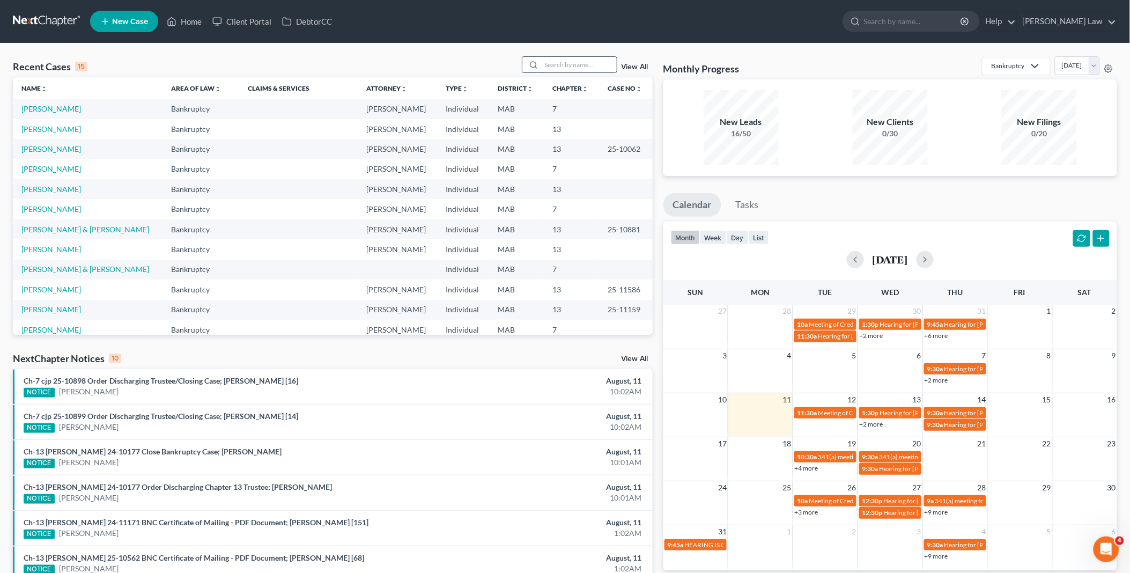
click at [560, 66] on input "search" at bounding box center [579, 65] width 75 height 16
type input "gag"
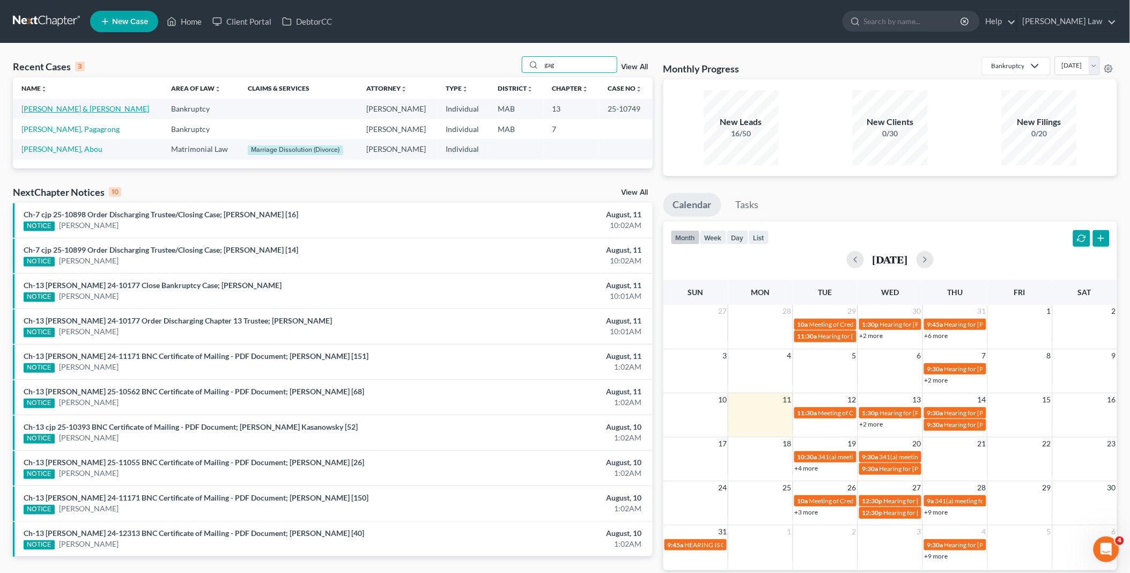
click at [52, 107] on link "[PERSON_NAME] & [PERSON_NAME]" at bounding box center [85, 108] width 128 height 9
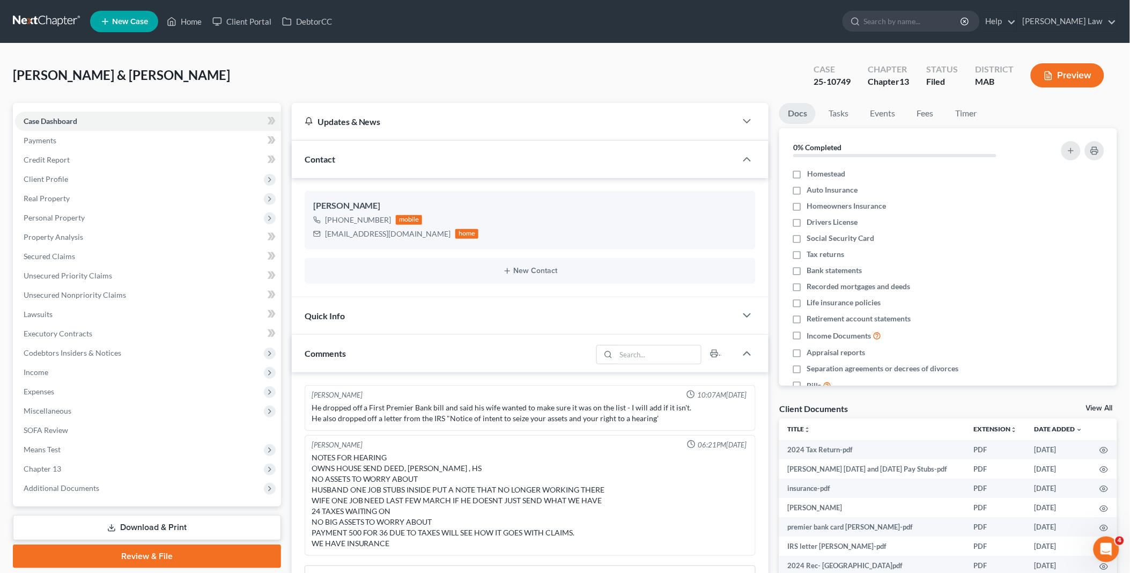
scroll to position [170, 0]
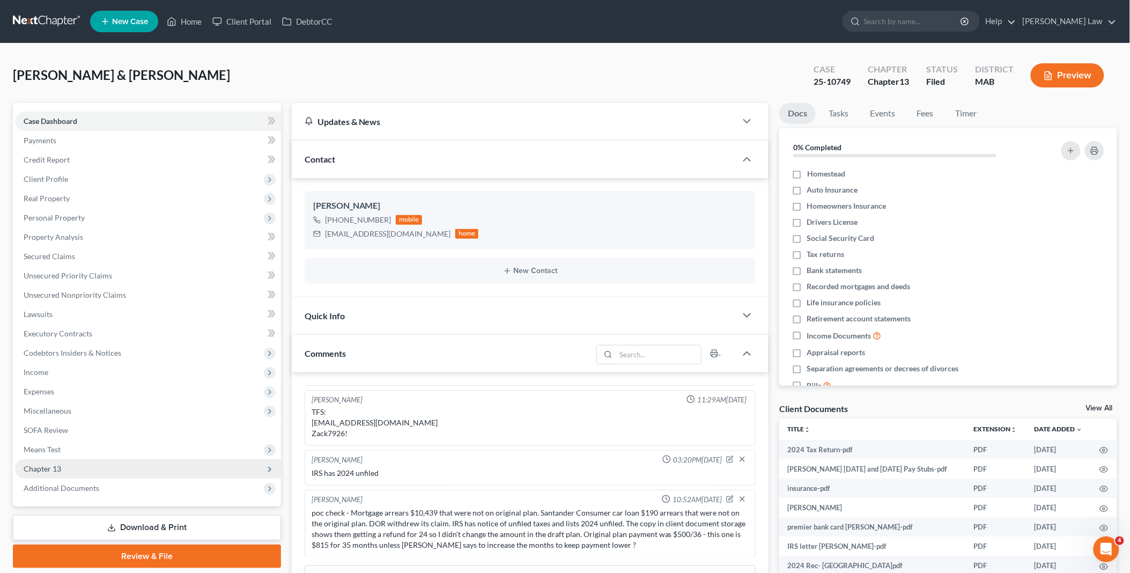
drag, startPoint x: 57, startPoint y: 468, endPoint x: 72, endPoint y: 476, distance: 17.5
click at [56, 468] on span "Chapter 13" at bounding box center [43, 468] width 38 height 9
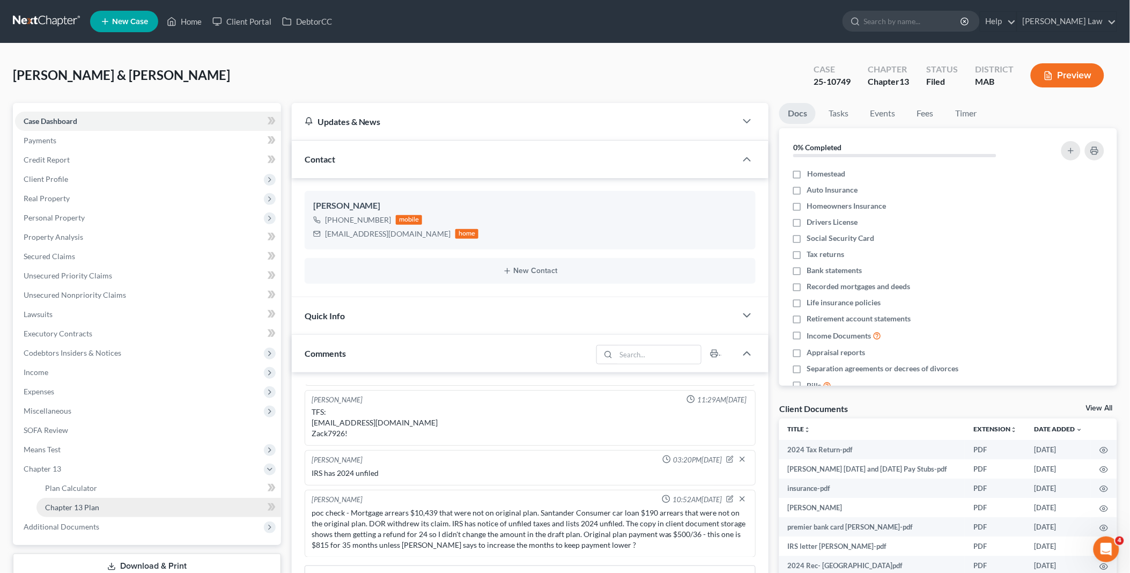
click at [95, 504] on span "Chapter 13 Plan" at bounding box center [72, 507] width 54 height 9
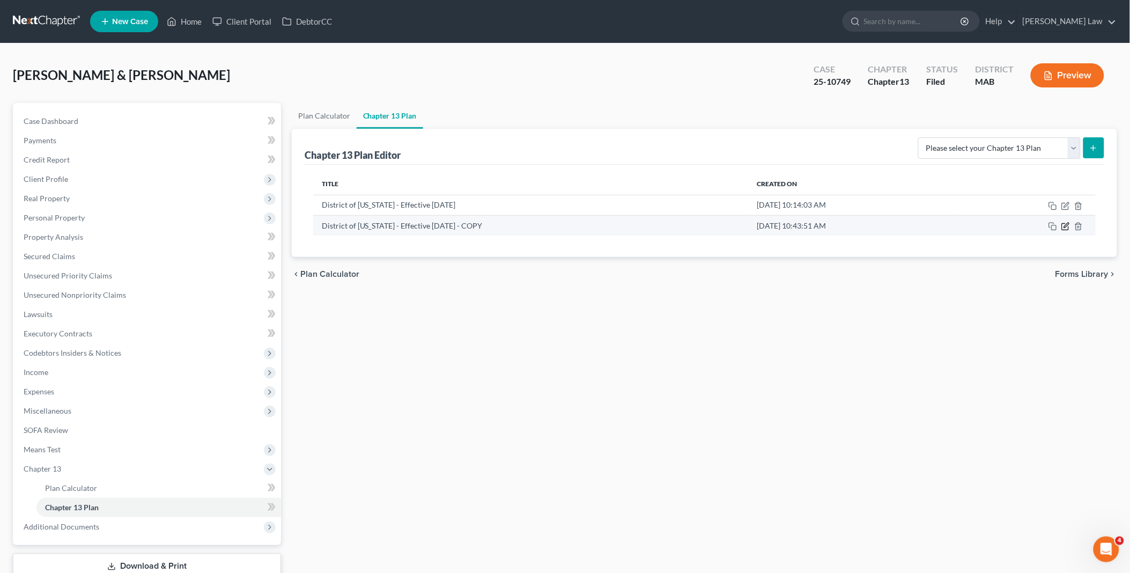
click at [1068, 223] on icon "button" at bounding box center [1066, 226] width 9 height 9
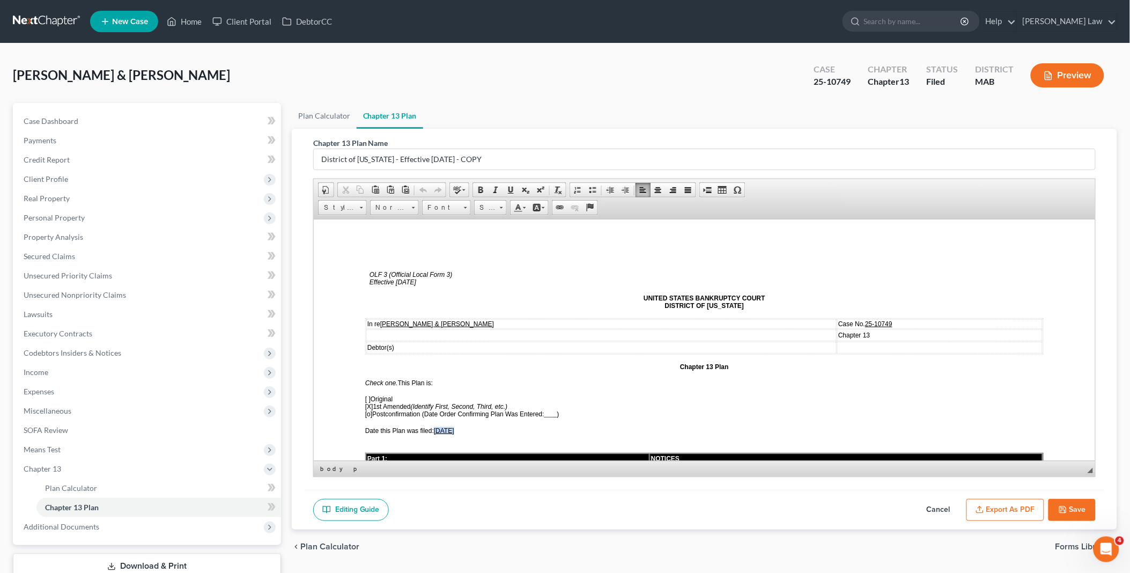
drag, startPoint x: 438, startPoint y: 423, endPoint x: 453, endPoint y: 423, distance: 15.0
click at [453, 427] on span "[DATE]" at bounding box center [443, 431] width 20 height 8
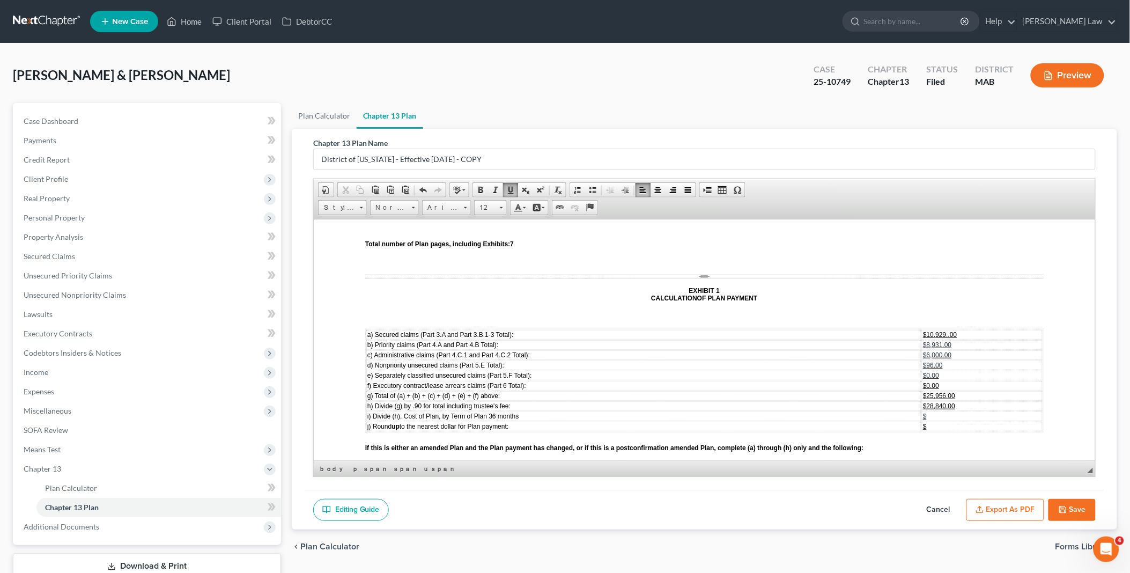
scroll to position [2861, 0]
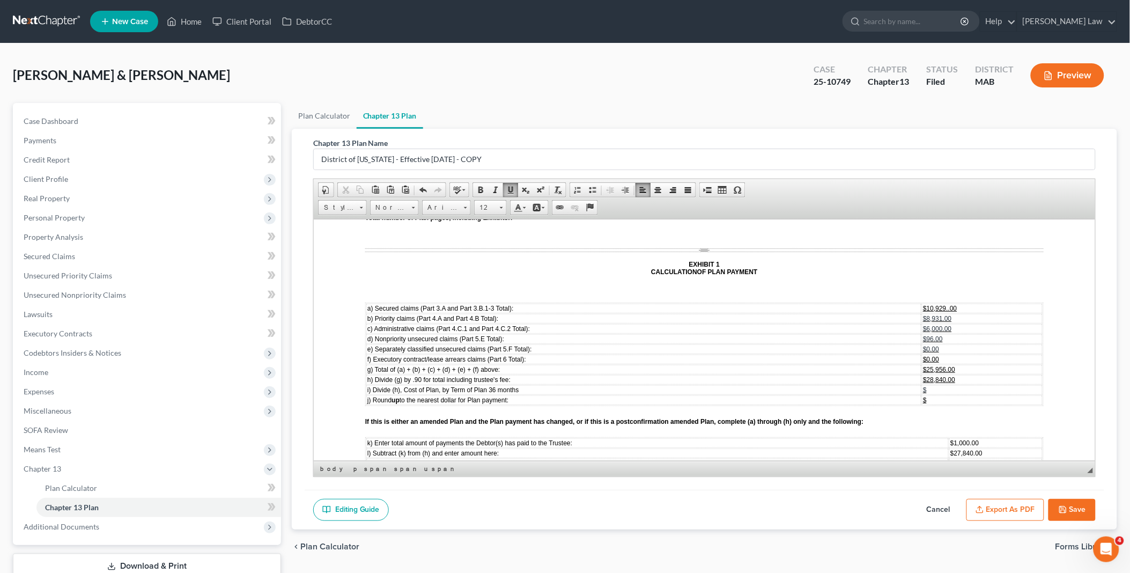
click at [950, 439] on span "$1,000.00" at bounding box center [964, 443] width 28 height 8
click at [950, 449] on span "$27,840.00" at bounding box center [966, 453] width 32 height 8
click at [513, 459] on span "m) [PERSON_NAME] (l) by the number of months remaining ( 58 months):" at bounding box center [473, 463] width 212 height 8
click at [950, 459] on span "$480.00" at bounding box center [961, 463] width 23 height 8
click at [950, 469] on span "$480.00" at bounding box center [961, 473] width 23 height 8
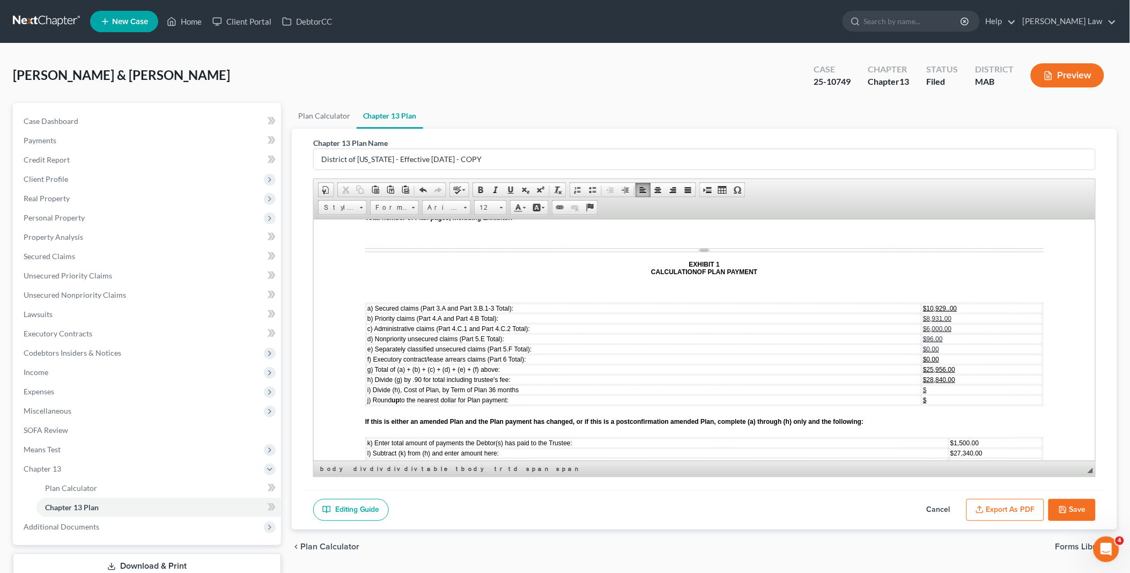
click at [950, 480] on span "[DATE]" at bounding box center [960, 484] width 20 height 8
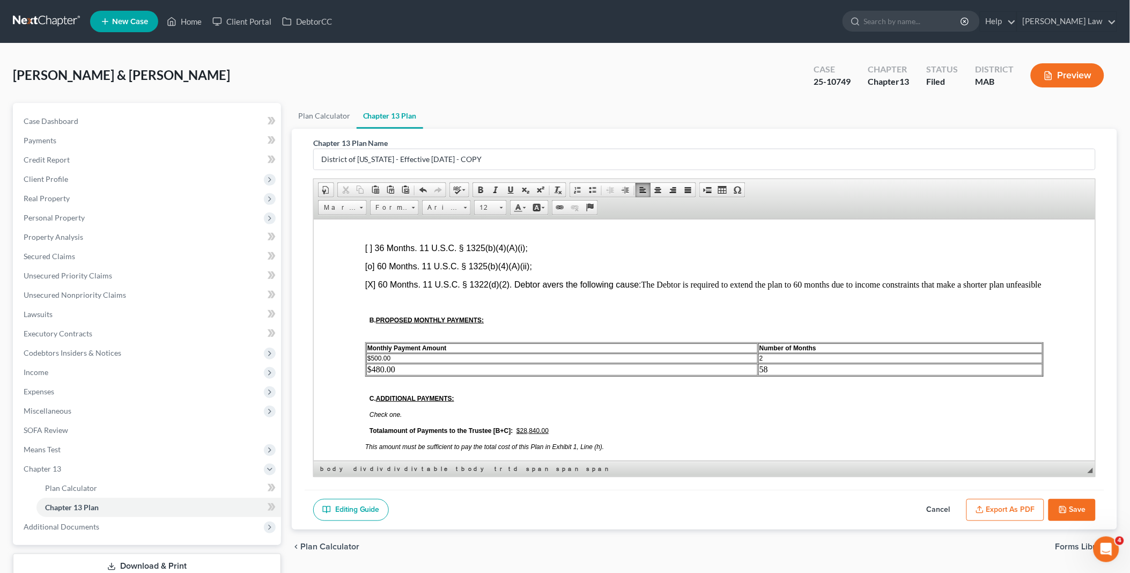
scroll to position [656, 0]
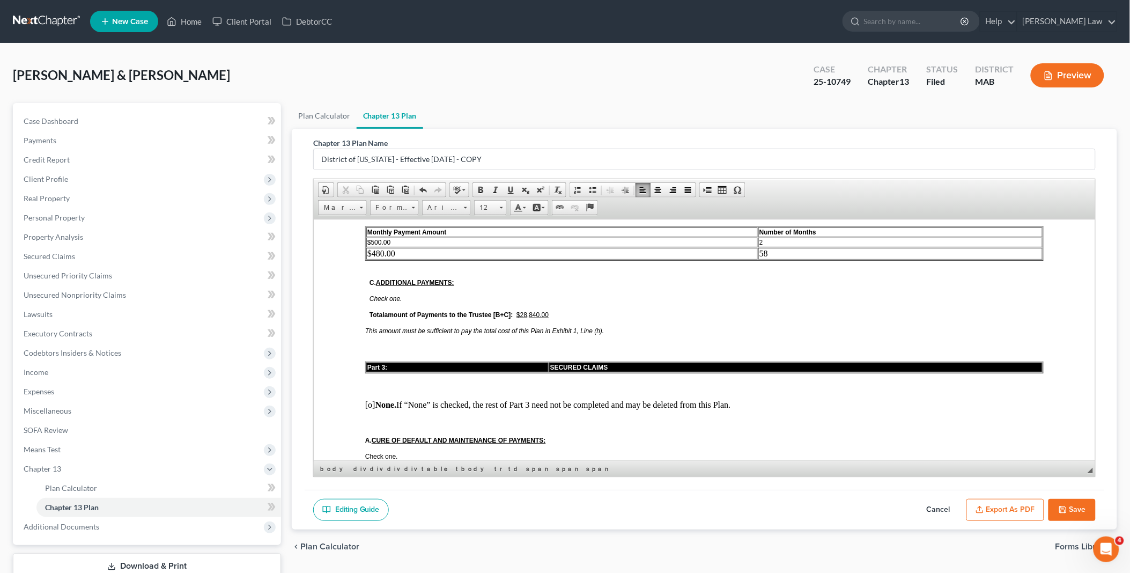
click at [534, 311] on u "$28,840.00" at bounding box center [532, 315] width 32 height 8
click at [764, 237] on td "2" at bounding box center [900, 242] width 284 height 10
click at [767, 247] on td "58" at bounding box center [900, 253] width 284 height 12
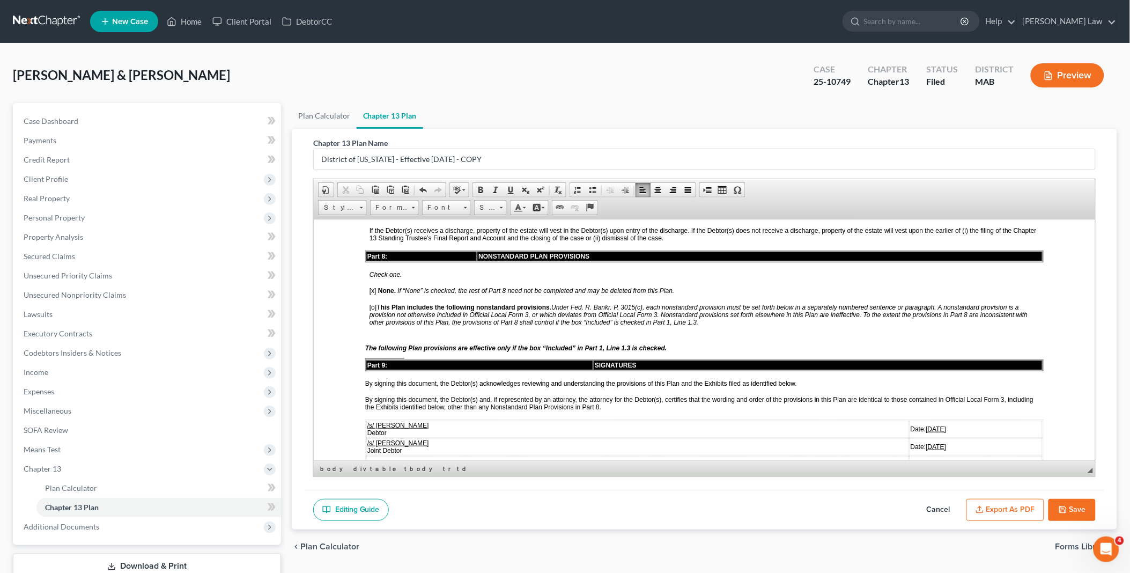
scroll to position [2325, 0]
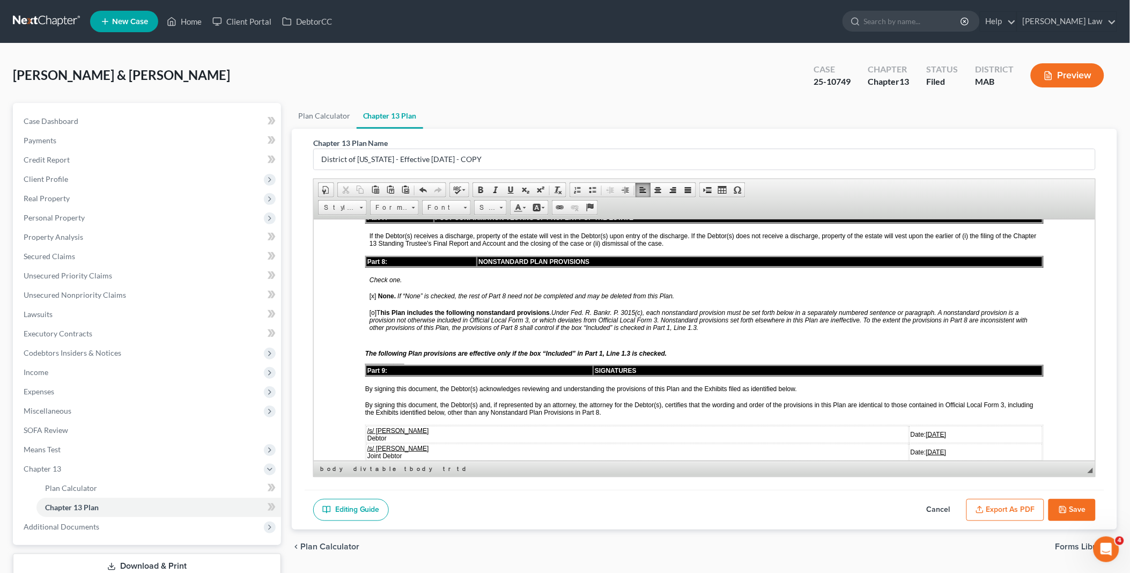
click at [926, 430] on u "[DATE]" at bounding box center [936, 434] width 20 height 8
drag, startPoint x: 889, startPoint y: 400, endPoint x: 920, endPoint y: 402, distance: 31.2
click at [920, 443] on td "Date: [DATE]" at bounding box center [975, 451] width 133 height 17
drag, startPoint x: 888, startPoint y: 400, endPoint x: 916, endPoint y: 402, distance: 27.4
click at [926, 448] on u "[DATE]" at bounding box center [936, 452] width 20 height 8
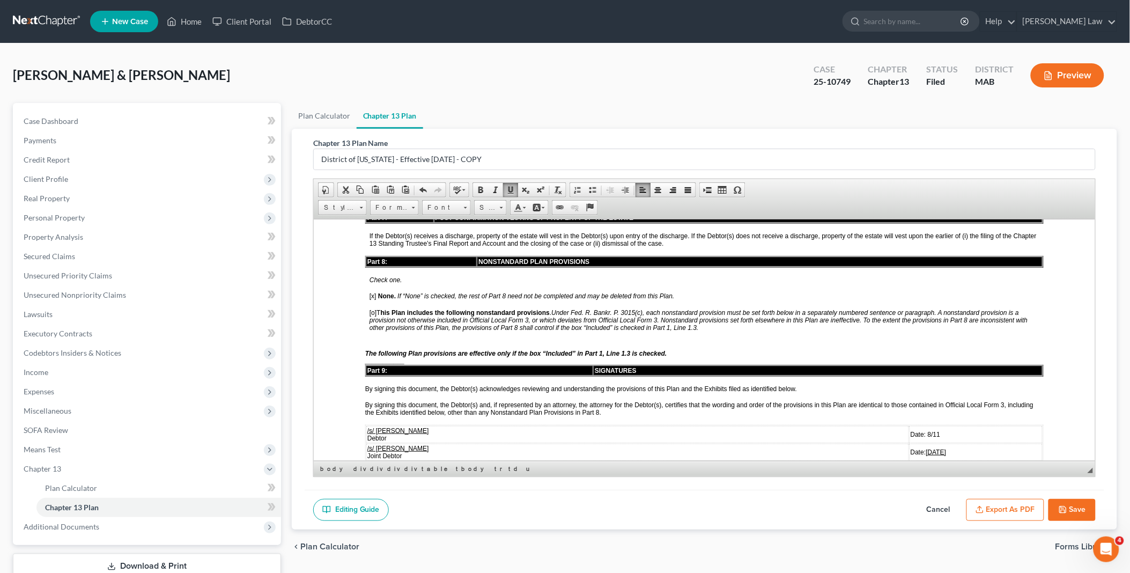
copy u "[DATE]"
drag, startPoint x: 888, startPoint y: 429, endPoint x: 919, endPoint y: 430, distance: 31.1
click at [919, 473] on td "Date: [DATE]" at bounding box center [975, 481] width 133 height 17
drag, startPoint x: 888, startPoint y: 385, endPoint x: 908, endPoint y: 385, distance: 19.9
click at [909, 425] on td "Date: 8/11" at bounding box center [975, 433] width 133 height 17
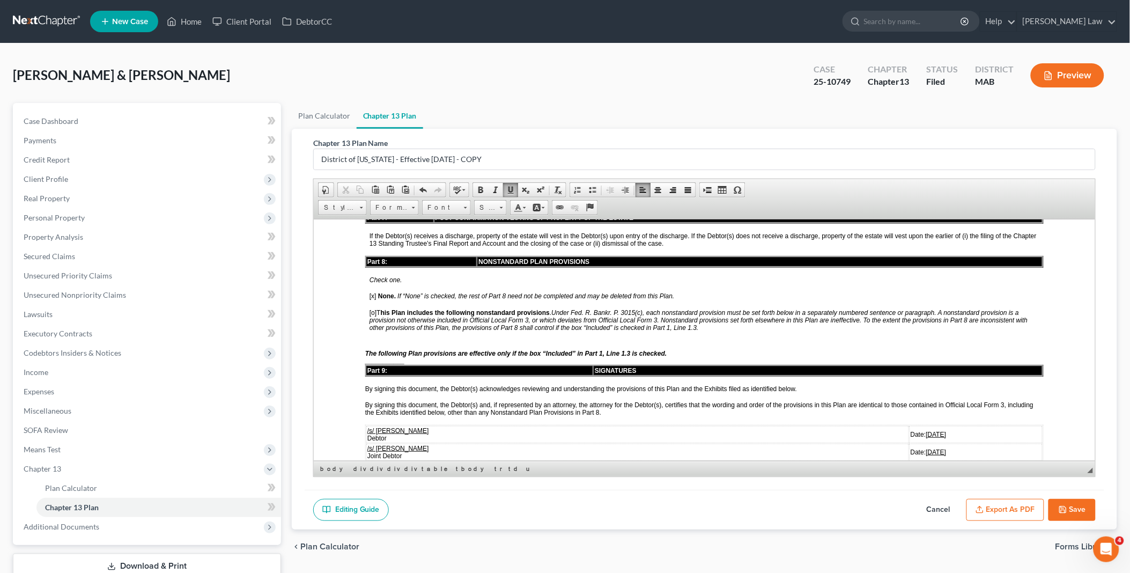
click at [1020, 505] on button "Export as PDF" at bounding box center [1006, 510] width 78 height 23
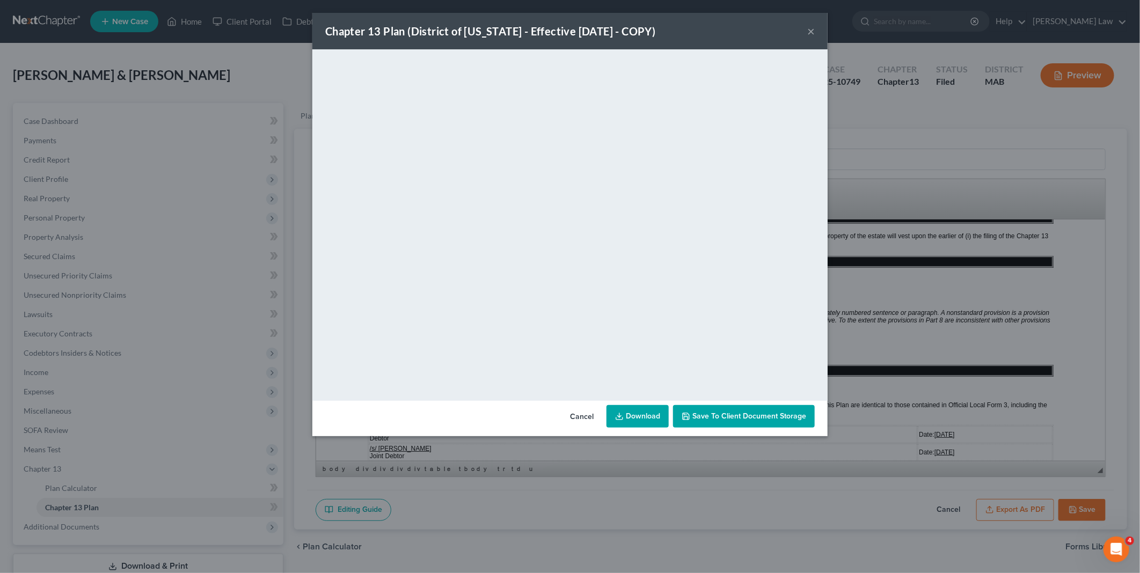
click at [628, 410] on link "Download" at bounding box center [637, 416] width 62 height 23
click at [807, 36] on button "×" at bounding box center [811, 31] width 8 height 13
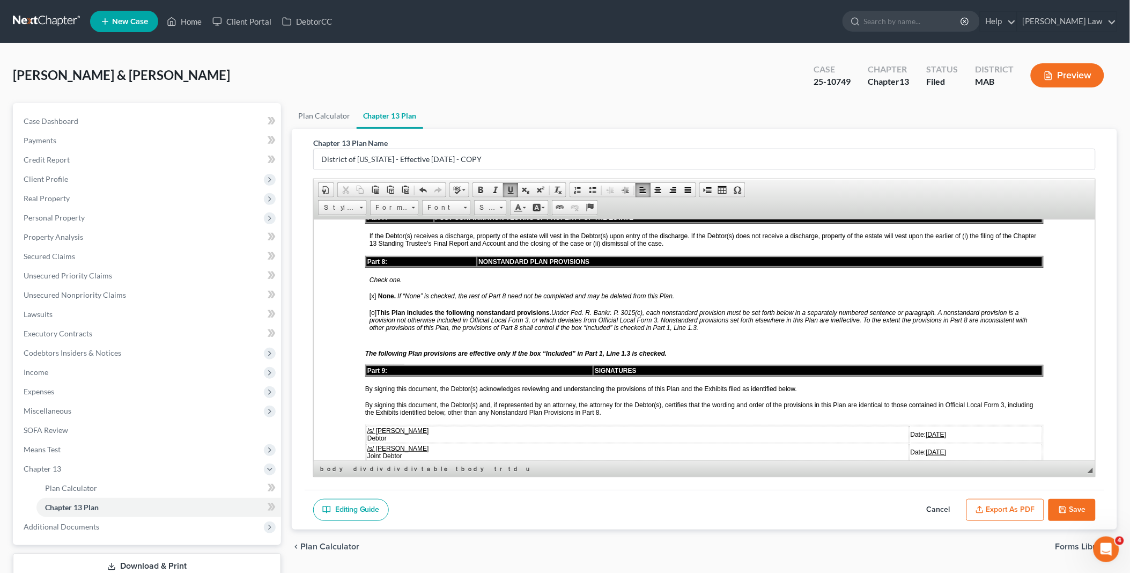
click at [1080, 503] on button "Save" at bounding box center [1072, 510] width 47 height 23
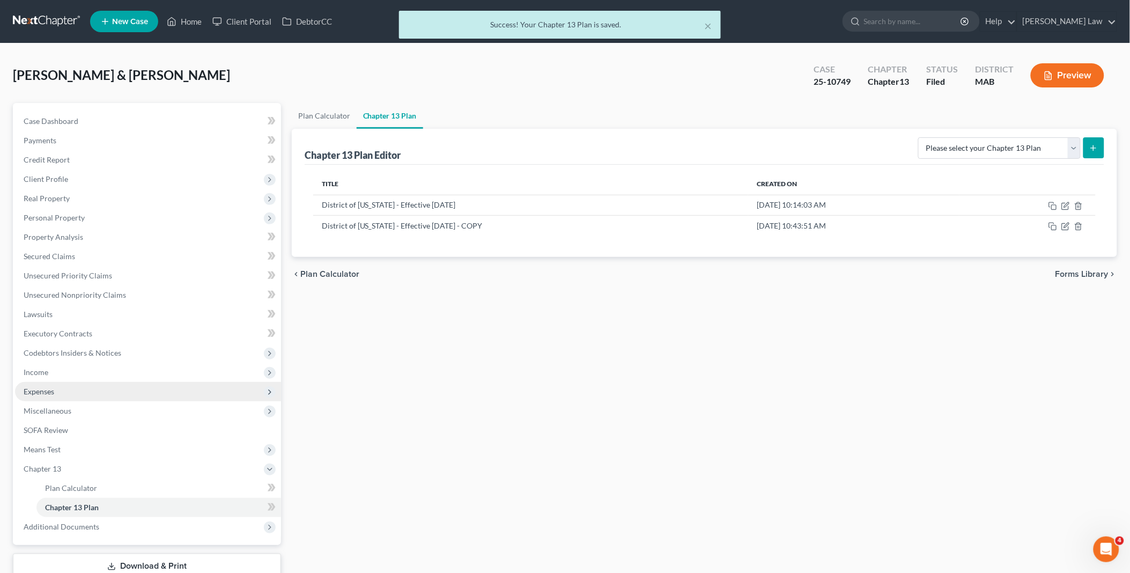
click at [49, 392] on span "Expenses" at bounding box center [39, 391] width 31 height 9
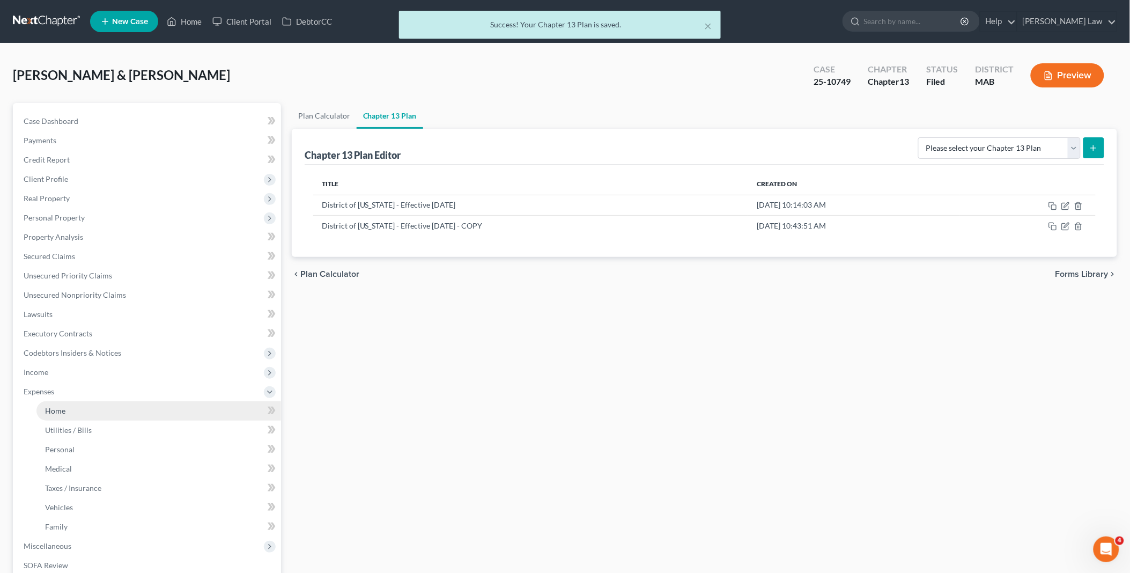
click at [61, 409] on span "Home" at bounding box center [55, 410] width 20 height 9
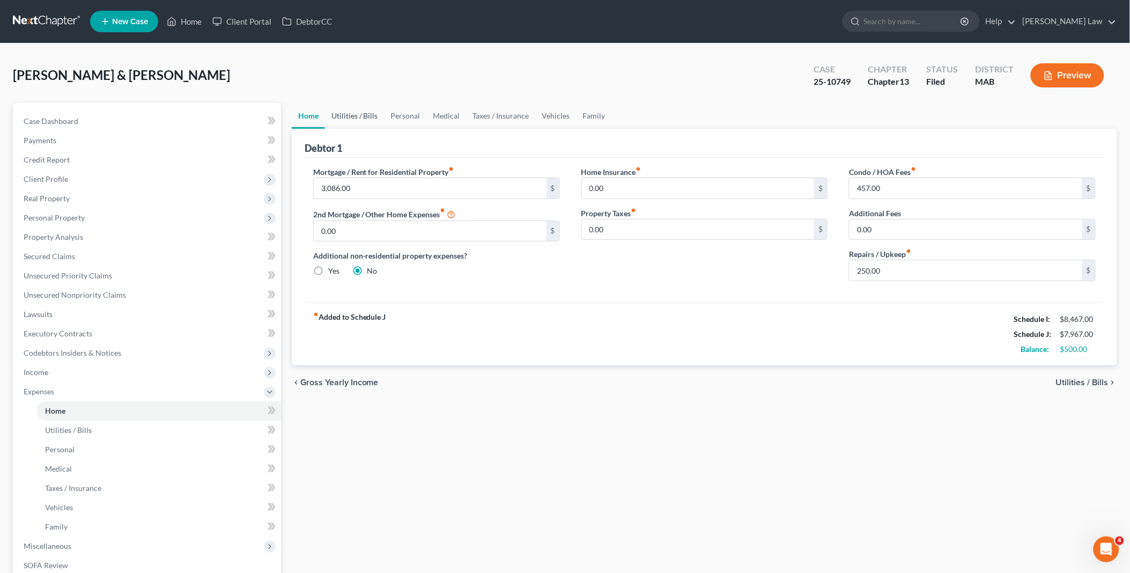
click at [362, 116] on link "Utilities / Bills" at bounding box center [355, 116] width 60 height 26
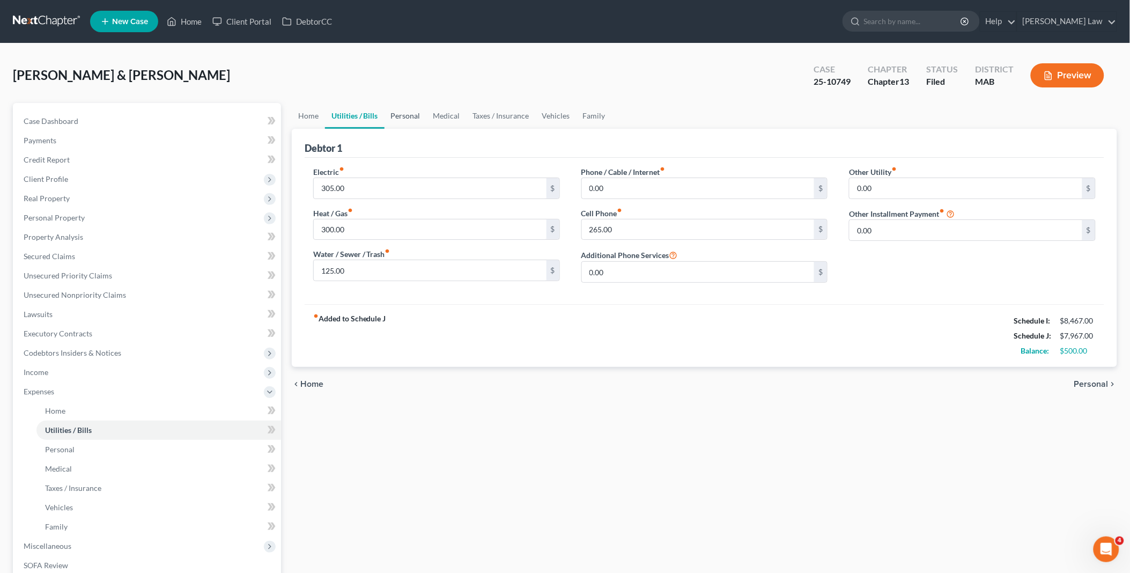
click at [408, 114] on link "Personal" at bounding box center [406, 116] width 42 height 26
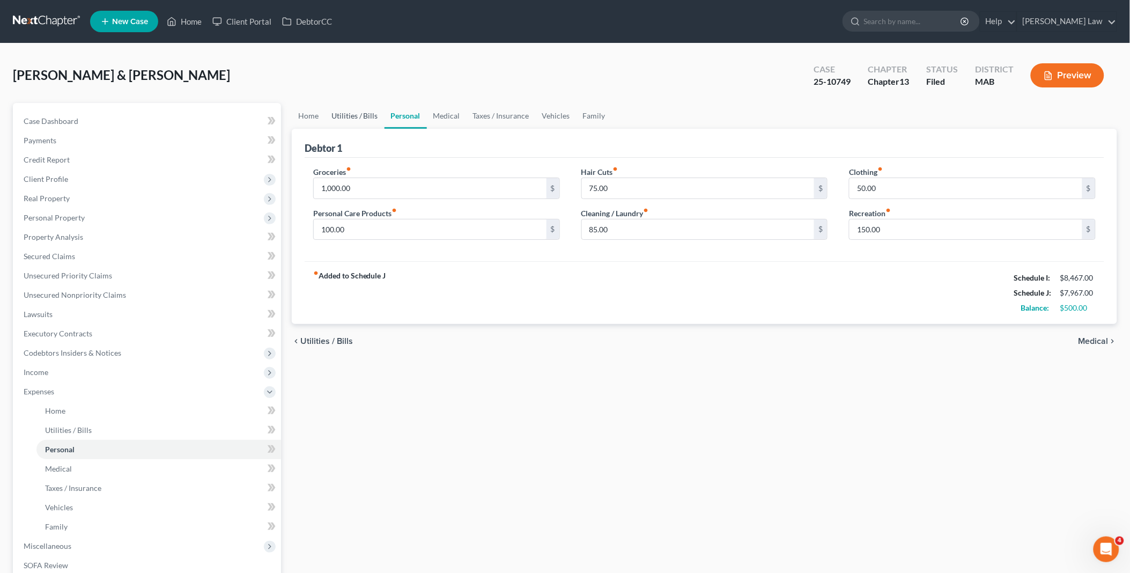
click at [356, 111] on link "Utilities / Bills" at bounding box center [355, 116] width 60 height 26
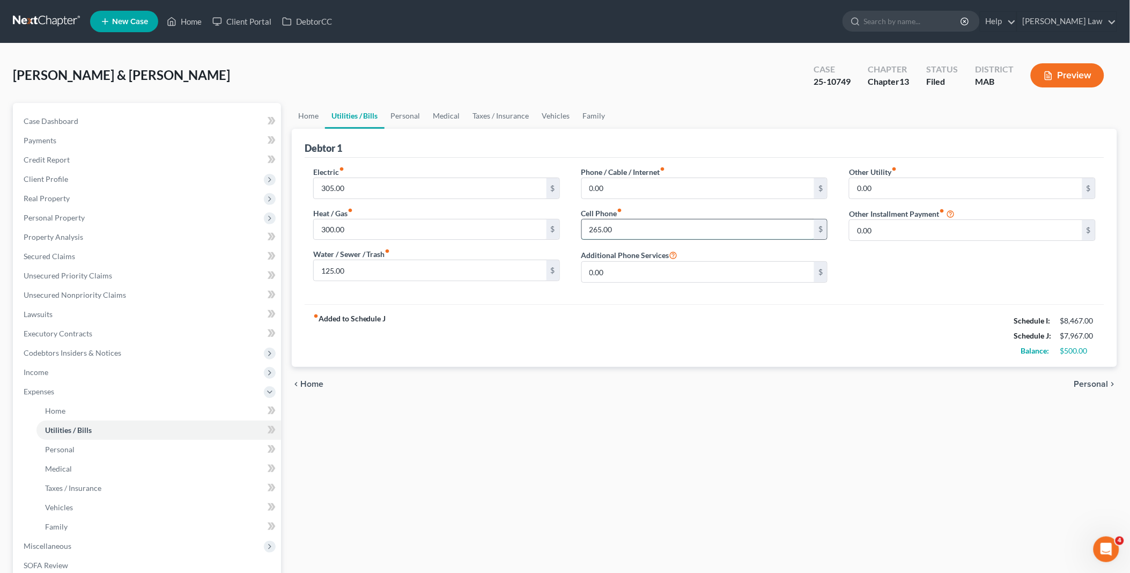
click at [593, 226] on input "265.00" at bounding box center [698, 229] width 233 height 20
type input "285.00"
click at [68, 355] on span "Codebtors Insiders & Notices" at bounding box center [73, 352] width 98 height 9
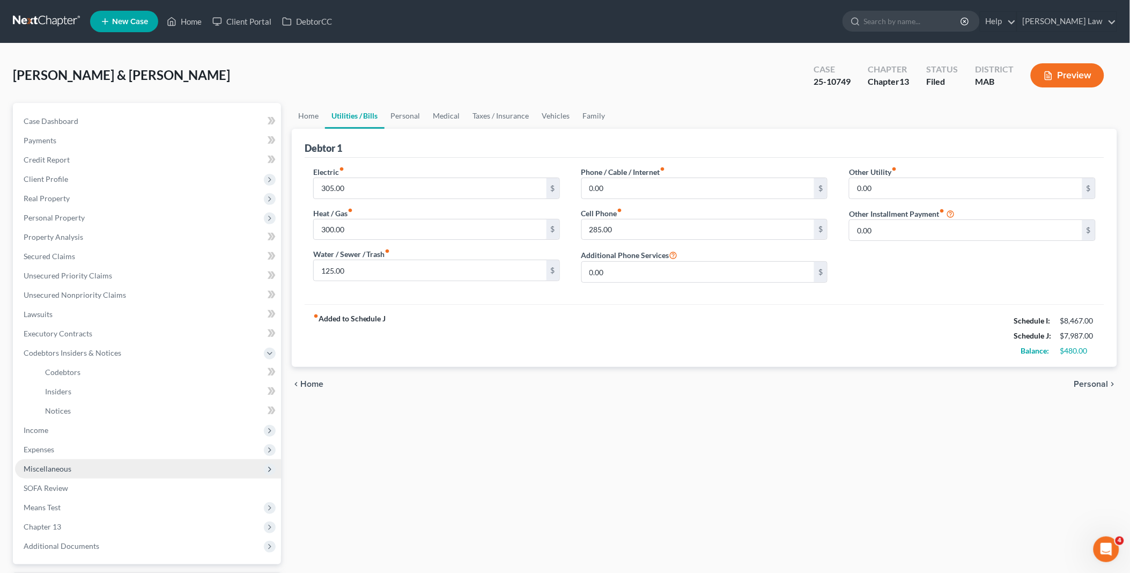
click at [64, 469] on span "Miscellaneous" at bounding box center [48, 468] width 48 height 9
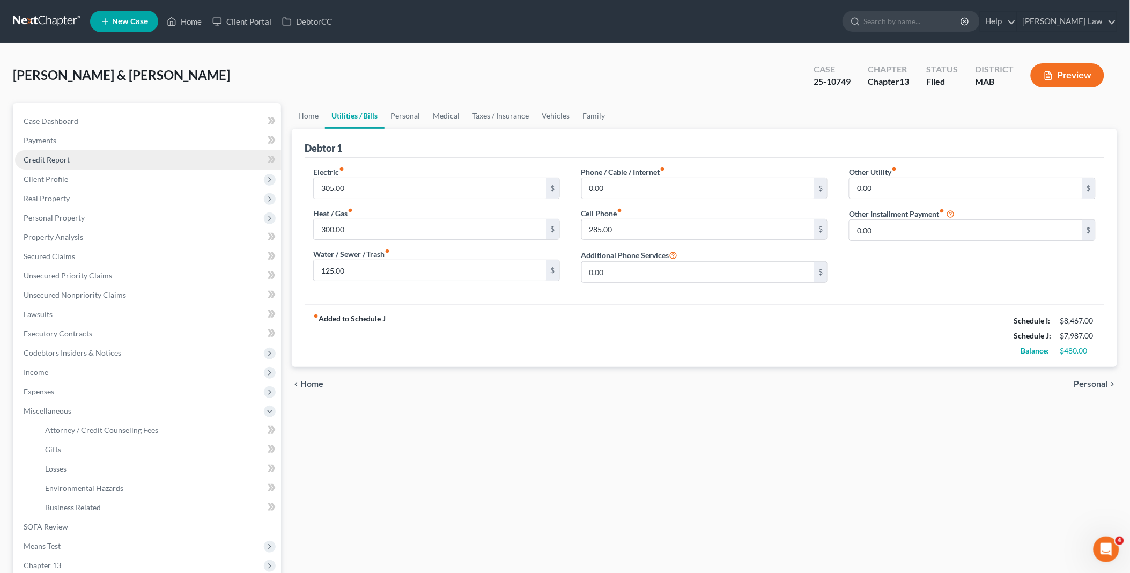
click at [53, 152] on link "Credit Report" at bounding box center [148, 159] width 266 height 19
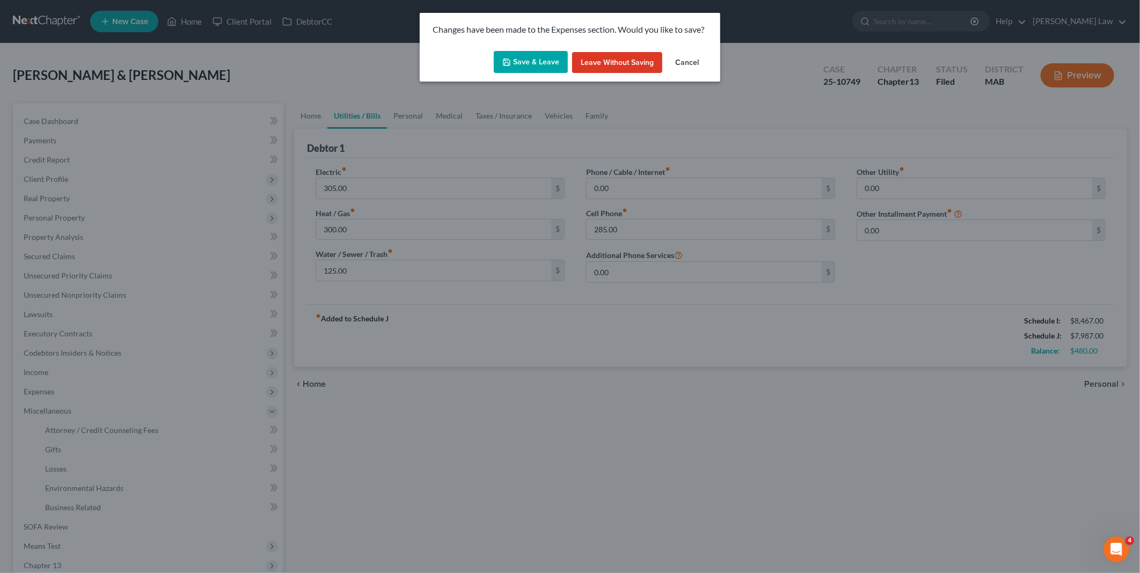
click at [537, 55] on button "Save & Leave" at bounding box center [531, 62] width 74 height 23
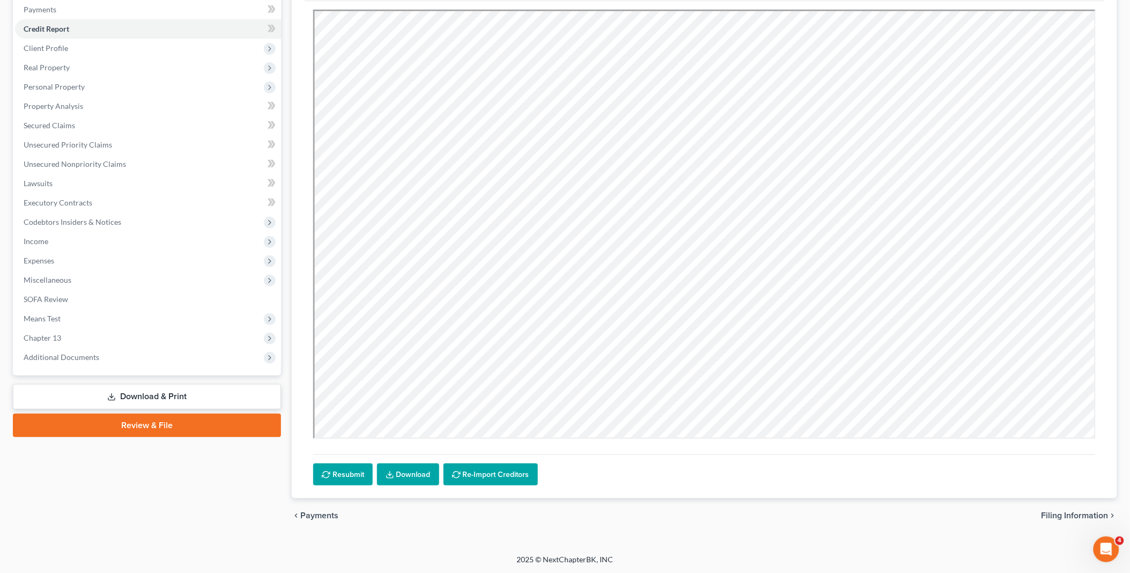
click at [151, 390] on link "Download & Print" at bounding box center [147, 396] width 268 height 25
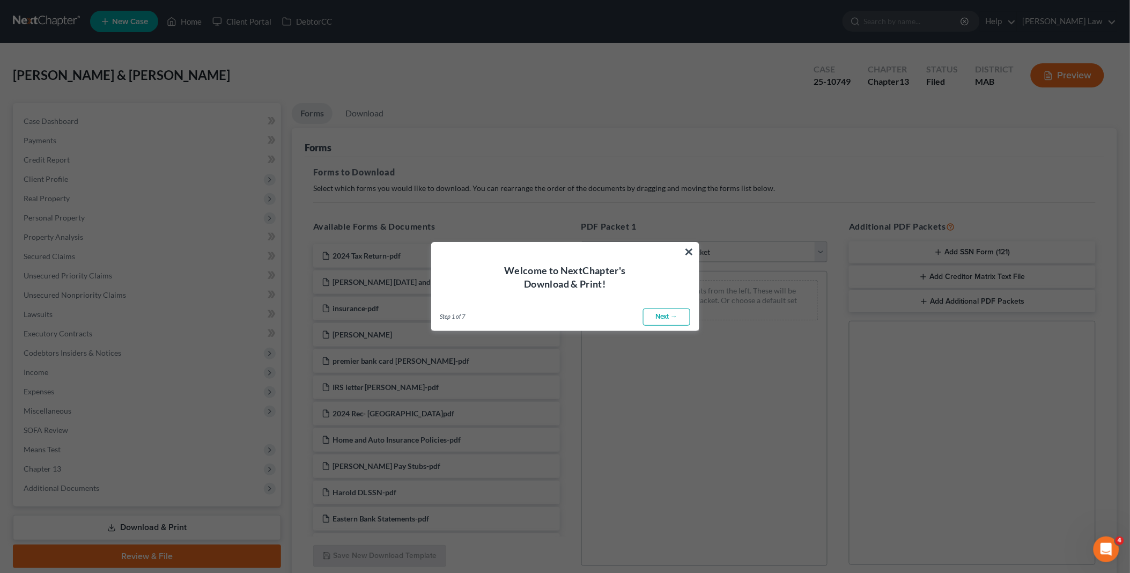
click at [690, 247] on button "×" at bounding box center [690, 251] width 10 height 17
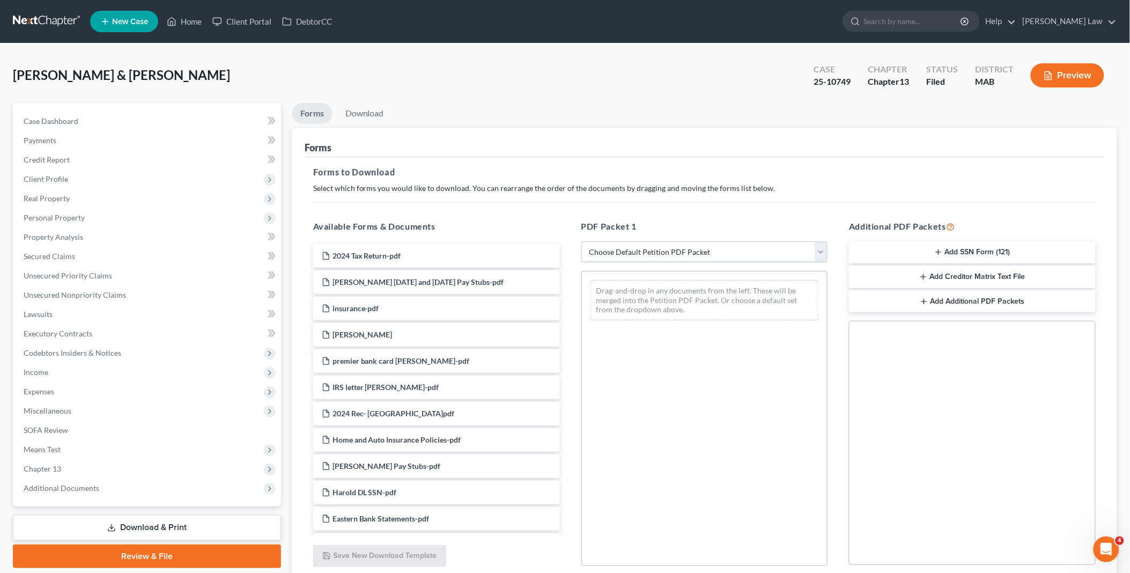
click at [819, 253] on select "Choose Default Petition PDF Packet Complete Bankruptcy Petition (all forms and …" at bounding box center [705, 251] width 247 height 21
select select "2"
click at [582, 241] on select "Choose Default Petition PDF Packet Complete Bankruptcy Petition (all forms and …" at bounding box center [705, 251] width 247 height 21
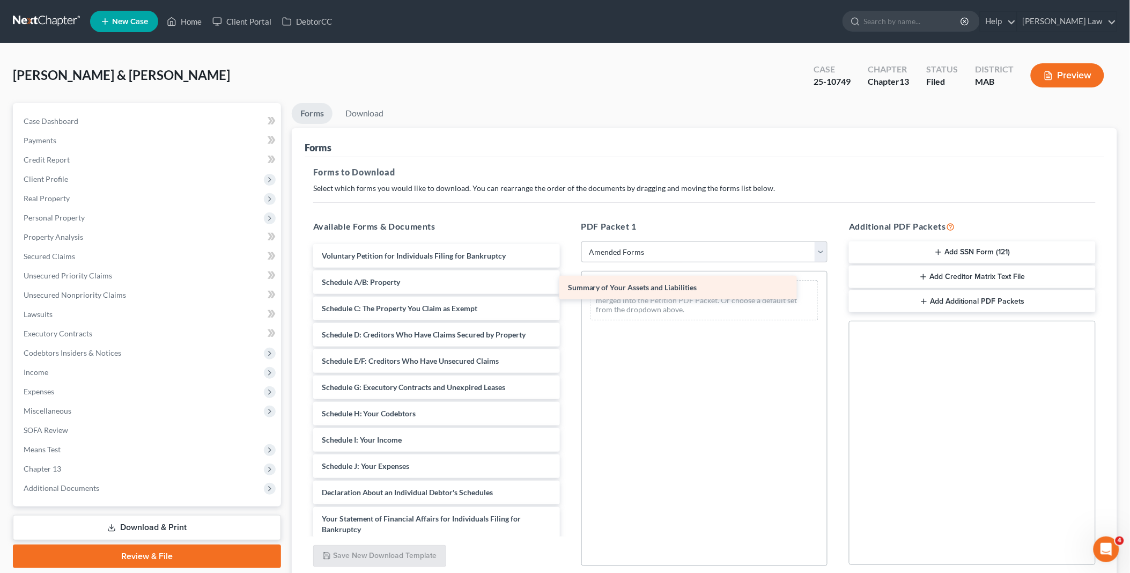
drag, startPoint x: 378, startPoint y: 276, endPoint x: 623, endPoint y: 282, distance: 245.8
click at [569, 282] on div "Summary of Your Assets and Liabilities Voluntary Petition for Individuals Filin…" at bounding box center [437, 463] width 264 height 439
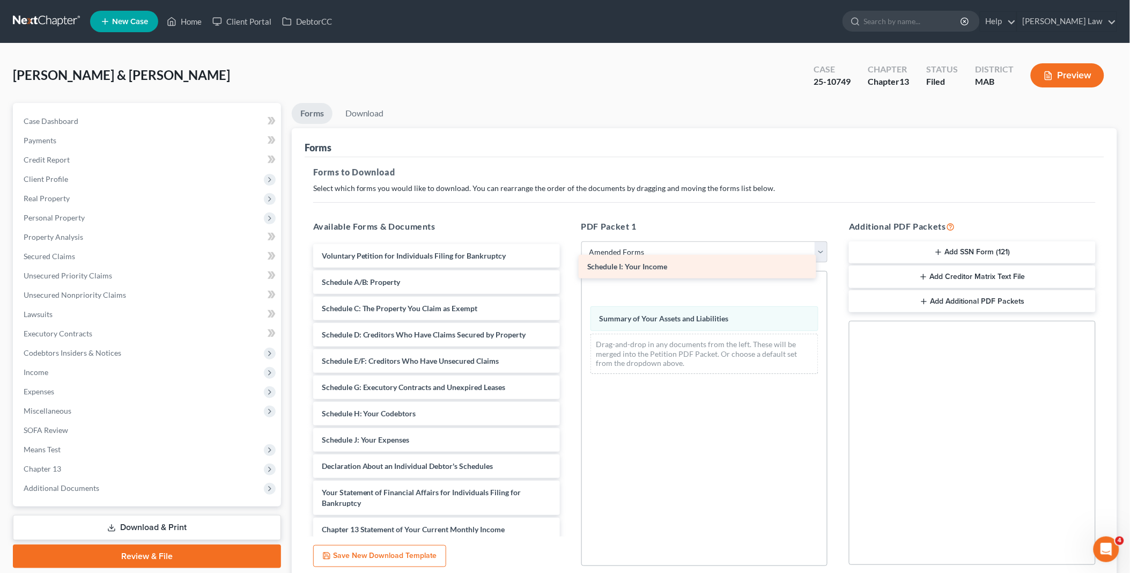
drag, startPoint x: 353, startPoint y: 437, endPoint x: 619, endPoint y: 264, distance: 316.8
click at [569, 264] on div "Schedule I: Your Income Voluntary Petition for Individuals Filing for Bankruptc…" at bounding box center [437, 450] width 264 height 413
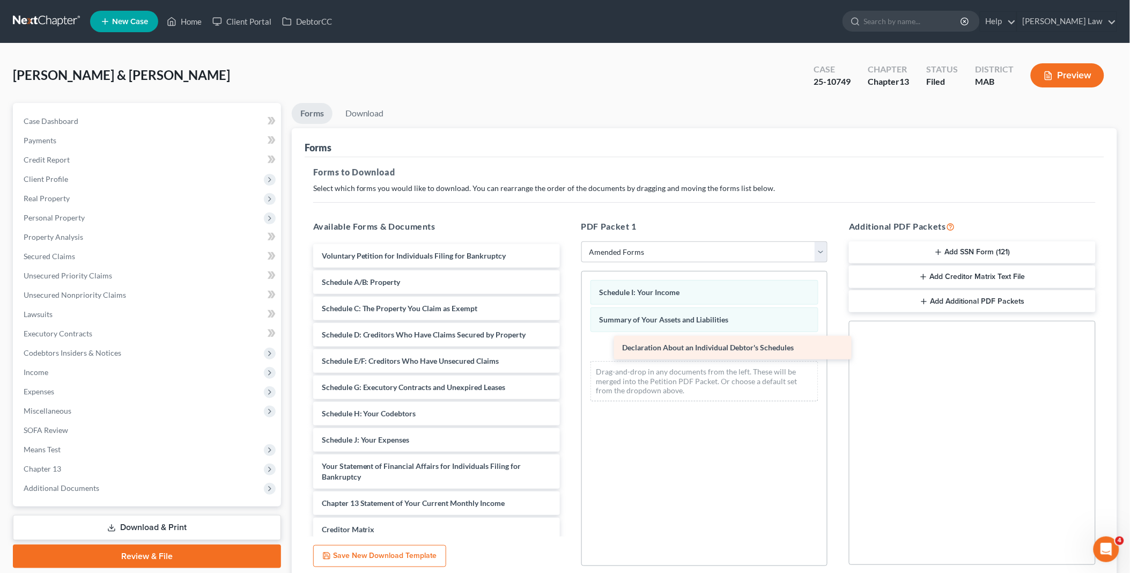
drag, startPoint x: 334, startPoint y: 464, endPoint x: 637, endPoint y: 343, distance: 326.1
click at [569, 343] on div "Declaration About an Individual Debtor's Schedules Voluntary Petition for Indiv…" at bounding box center [437, 437] width 264 height 387
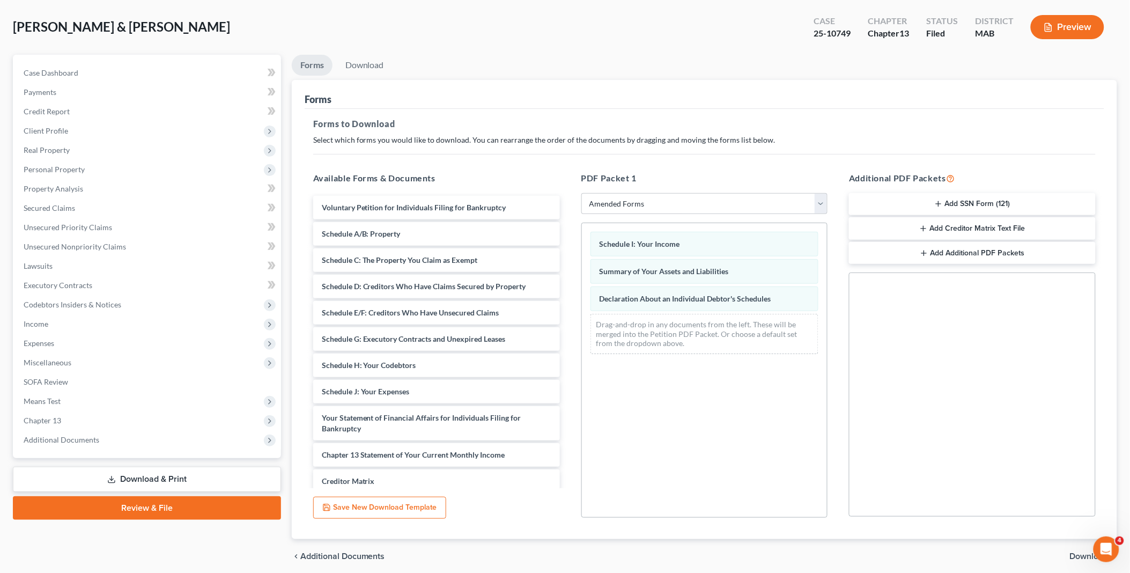
scroll to position [89, 0]
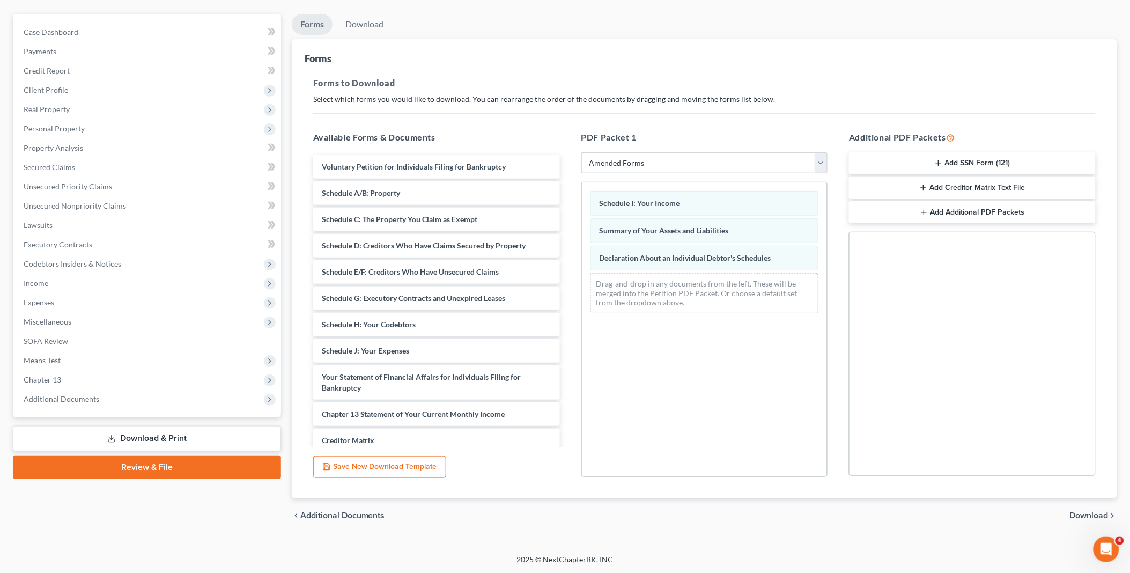
click at [1092, 513] on span "Download" at bounding box center [1089, 515] width 39 height 9
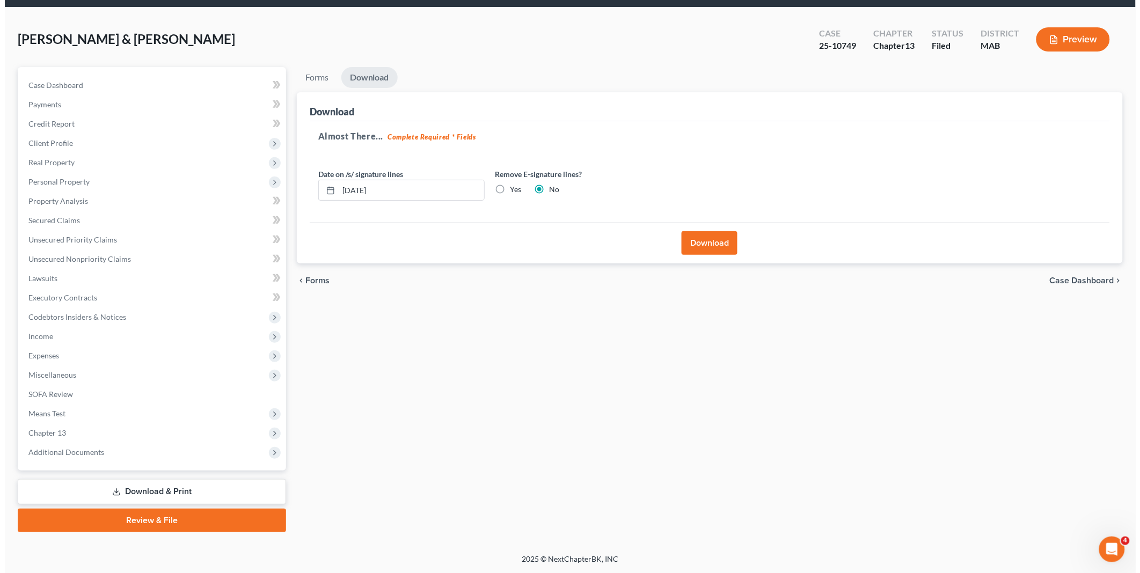
scroll to position [34, 0]
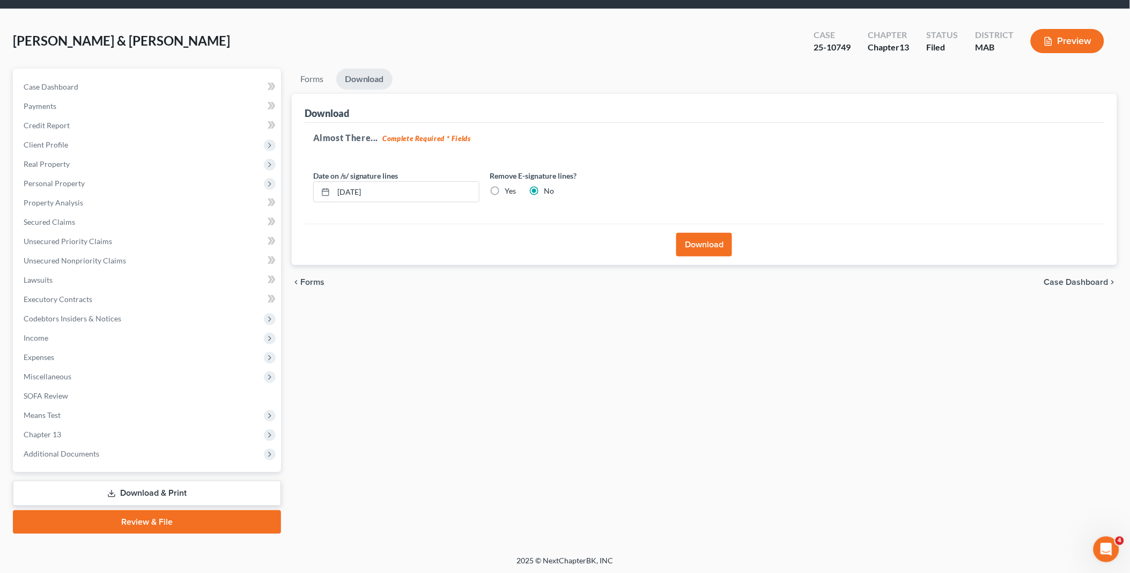
click at [714, 243] on button "Download" at bounding box center [705, 245] width 56 height 24
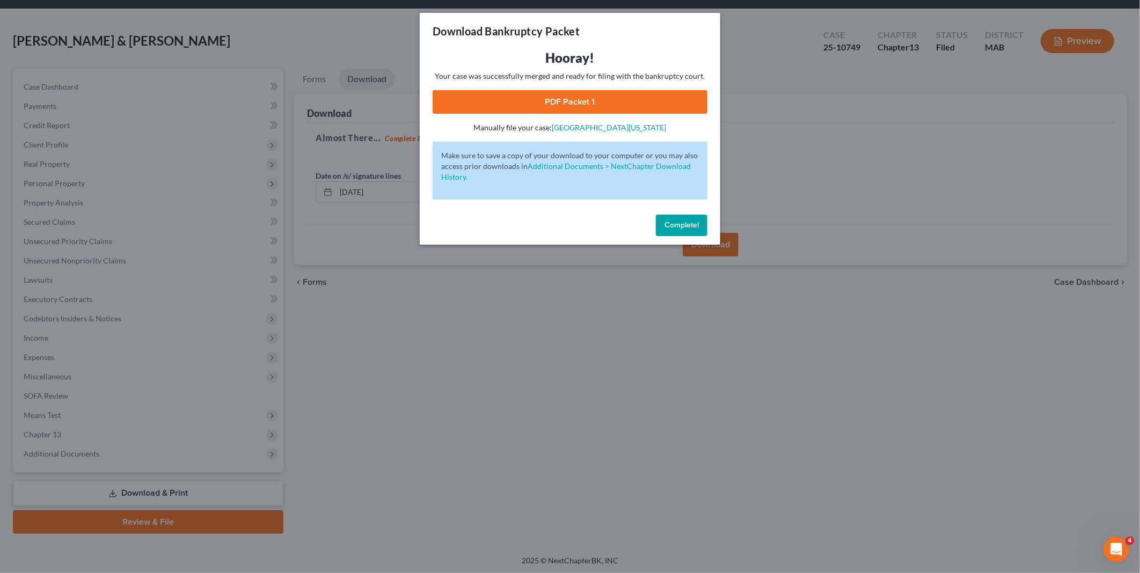
click at [571, 94] on link "PDF Packet 1" at bounding box center [569, 102] width 275 height 24
